Goal: Task Accomplishment & Management: Manage account settings

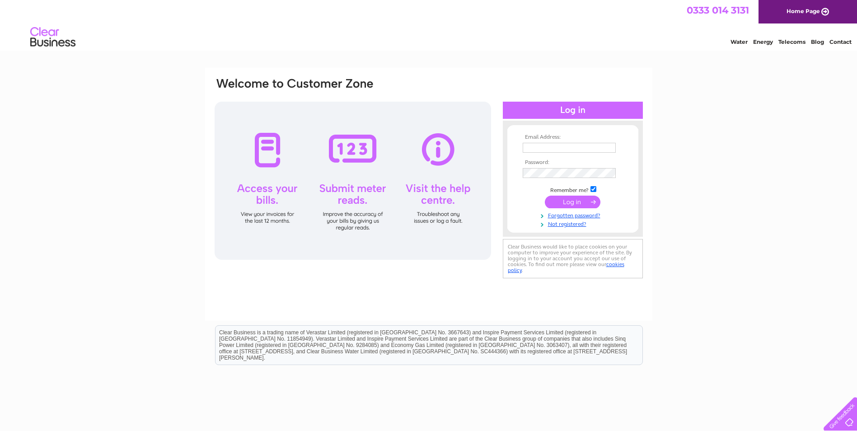
type input "[EMAIL_ADDRESS][DOMAIN_NAME]"
click at [580, 204] on input "submit" at bounding box center [573, 202] width 56 height 13
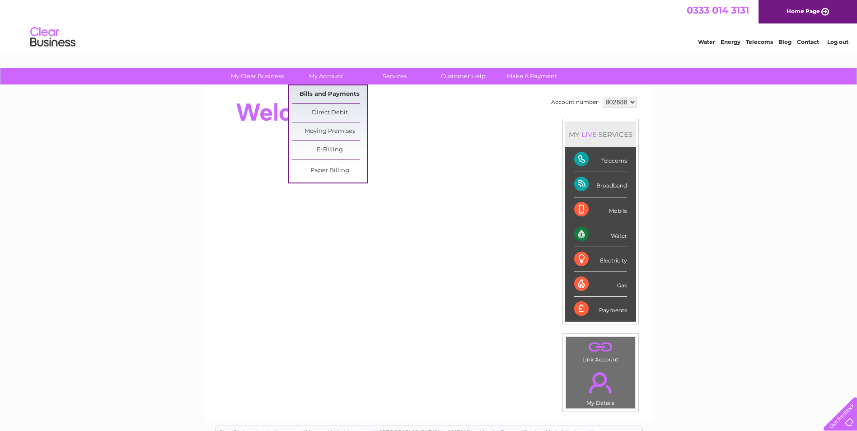
click at [312, 92] on link "Bills and Payments" at bounding box center [329, 94] width 75 height 18
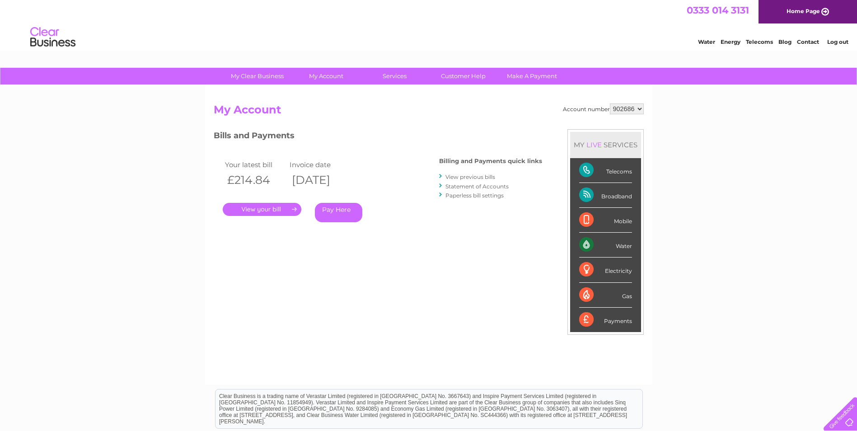
click at [264, 208] on link "." at bounding box center [262, 209] width 79 height 13
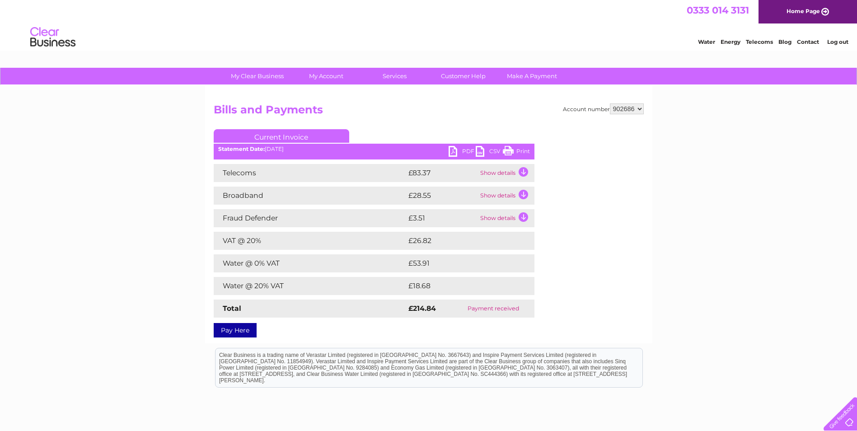
click at [462, 150] on link "PDF" at bounding box center [462, 152] width 27 height 13
click at [463, 151] on link "PDF" at bounding box center [462, 152] width 27 height 13
